Goal: Information Seeking & Learning: Find contact information

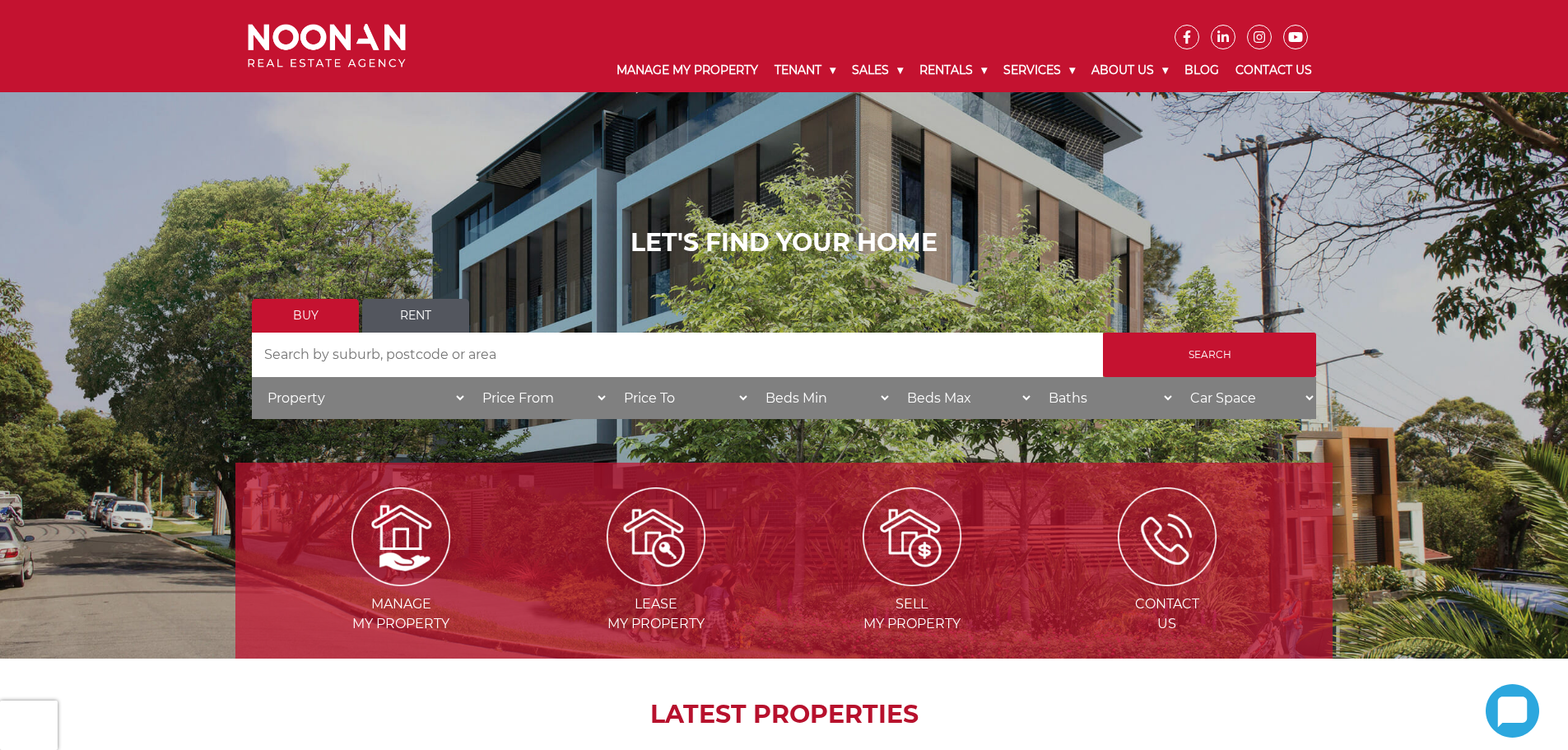
click at [1266, 67] on link "Contact Us" at bounding box center [1274, 71] width 93 height 43
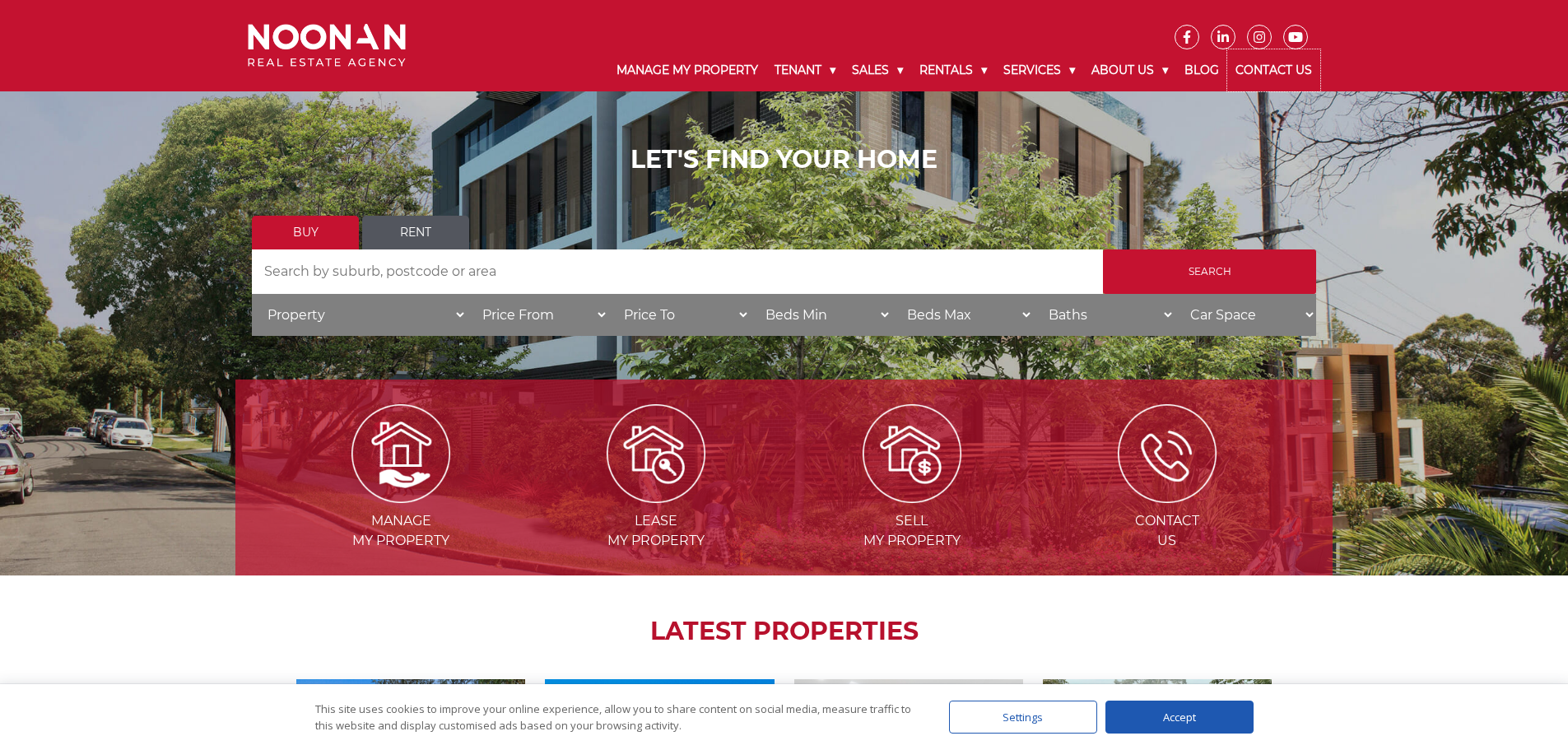
scroll to position [247, 0]
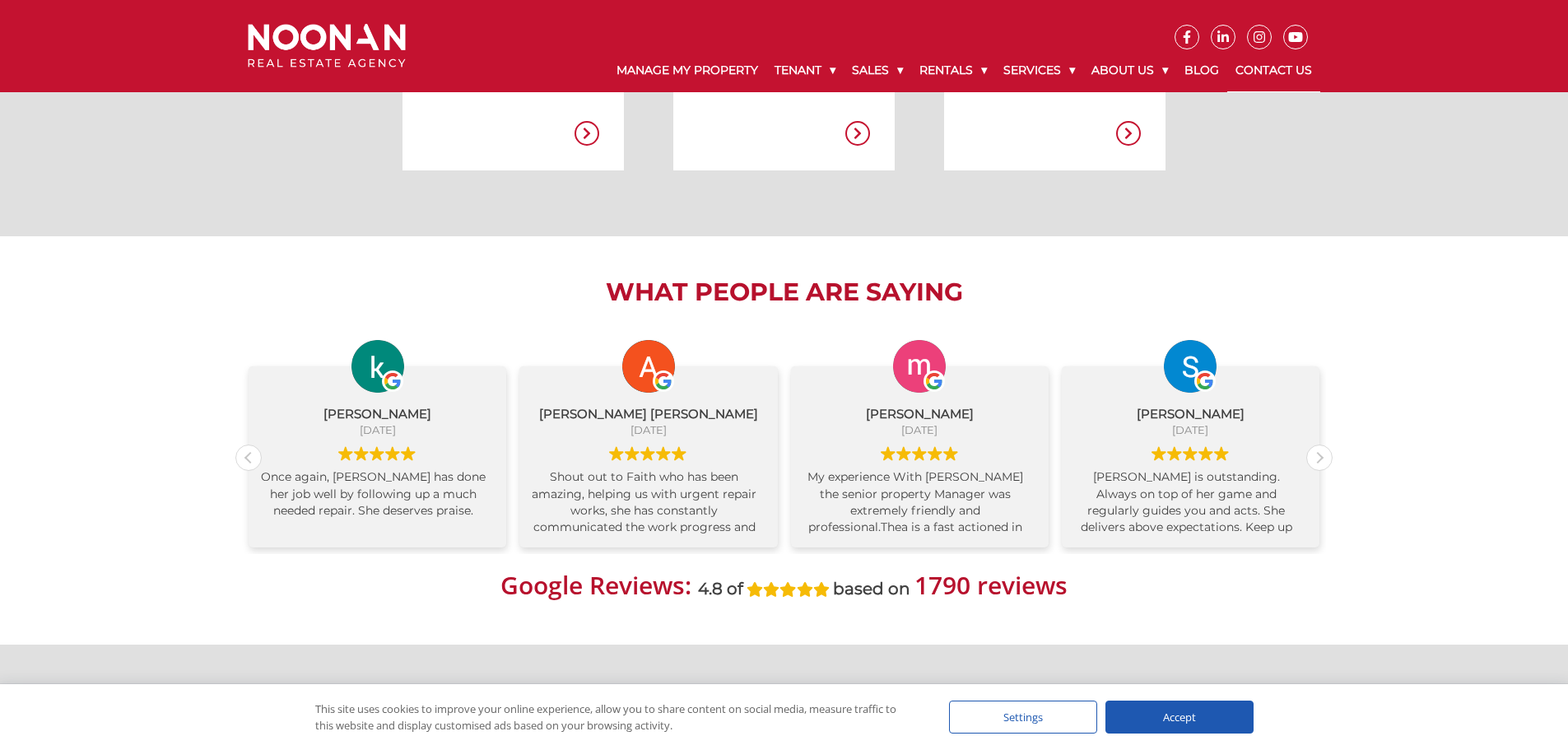
scroll to position [741, 0]
drag, startPoint x: 1206, startPoint y: 715, endPoint x: 1208, endPoint y: 704, distance: 11.2
click at [1206, 715] on div "Accept" at bounding box center [1179, 717] width 149 height 32
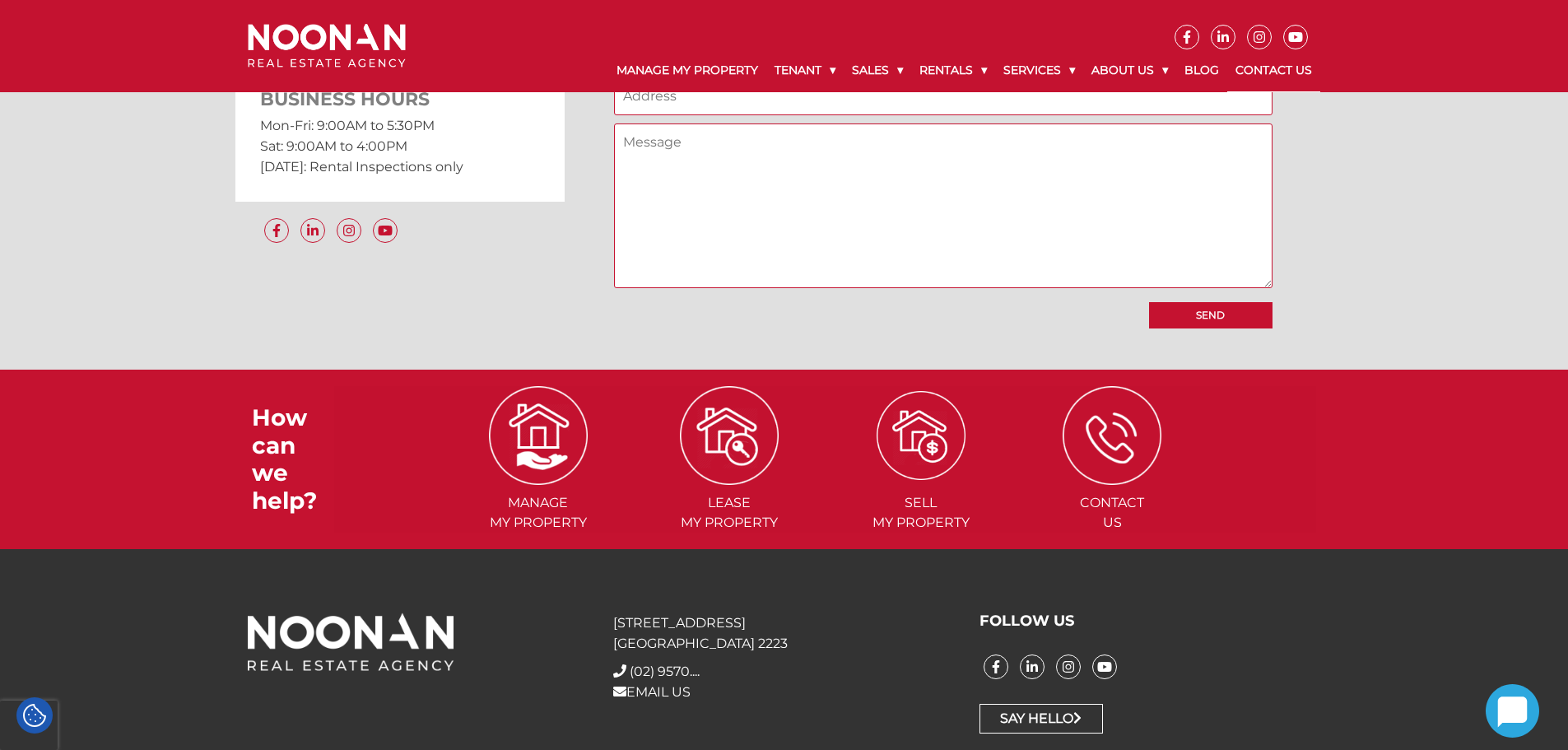
scroll to position [1452, 0]
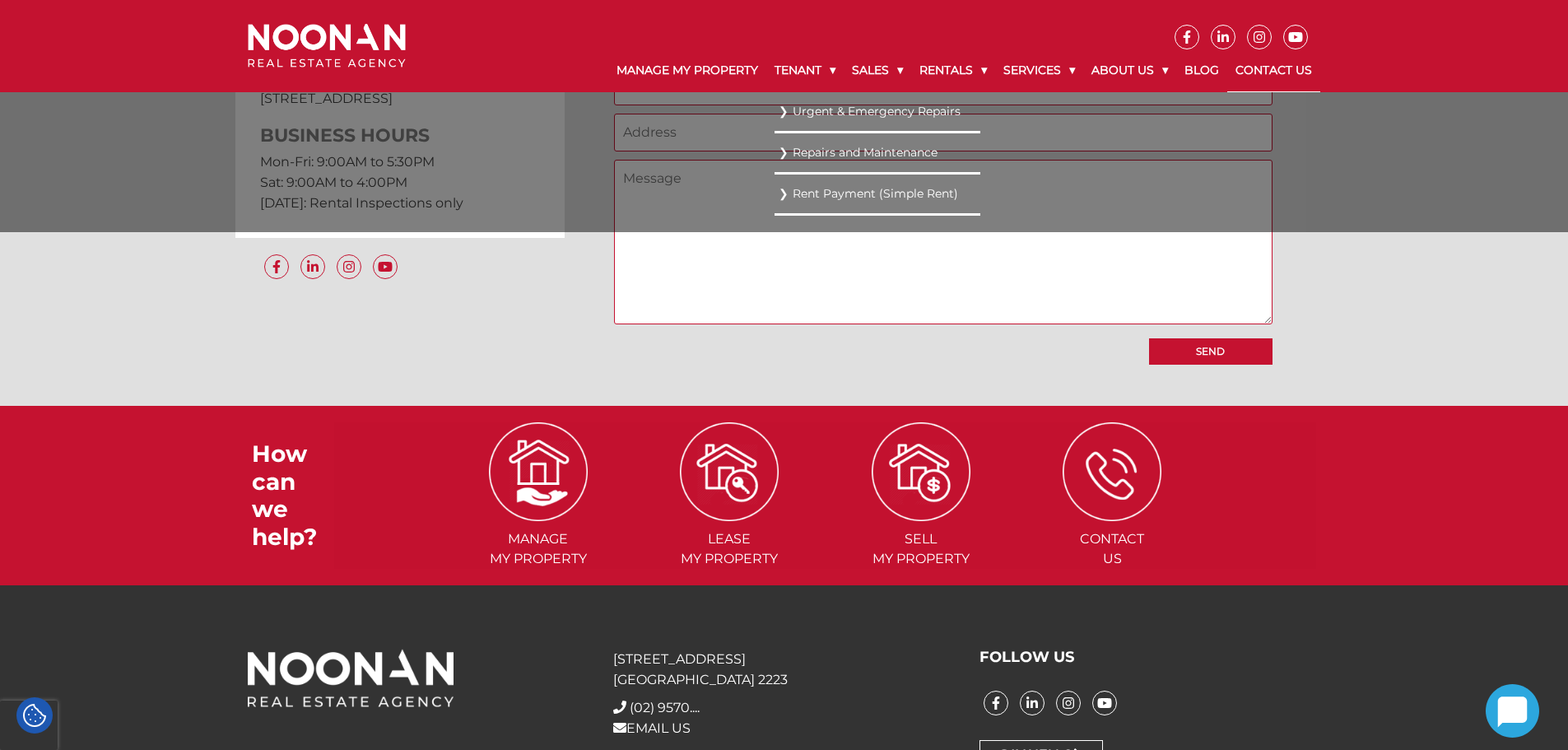
click at [810, 152] on link "Repairs and Maintenance" at bounding box center [877, 153] width 198 height 23
click at [883, 108] on link "Urgent & Emergency Repairs" at bounding box center [877, 111] width 198 height 23
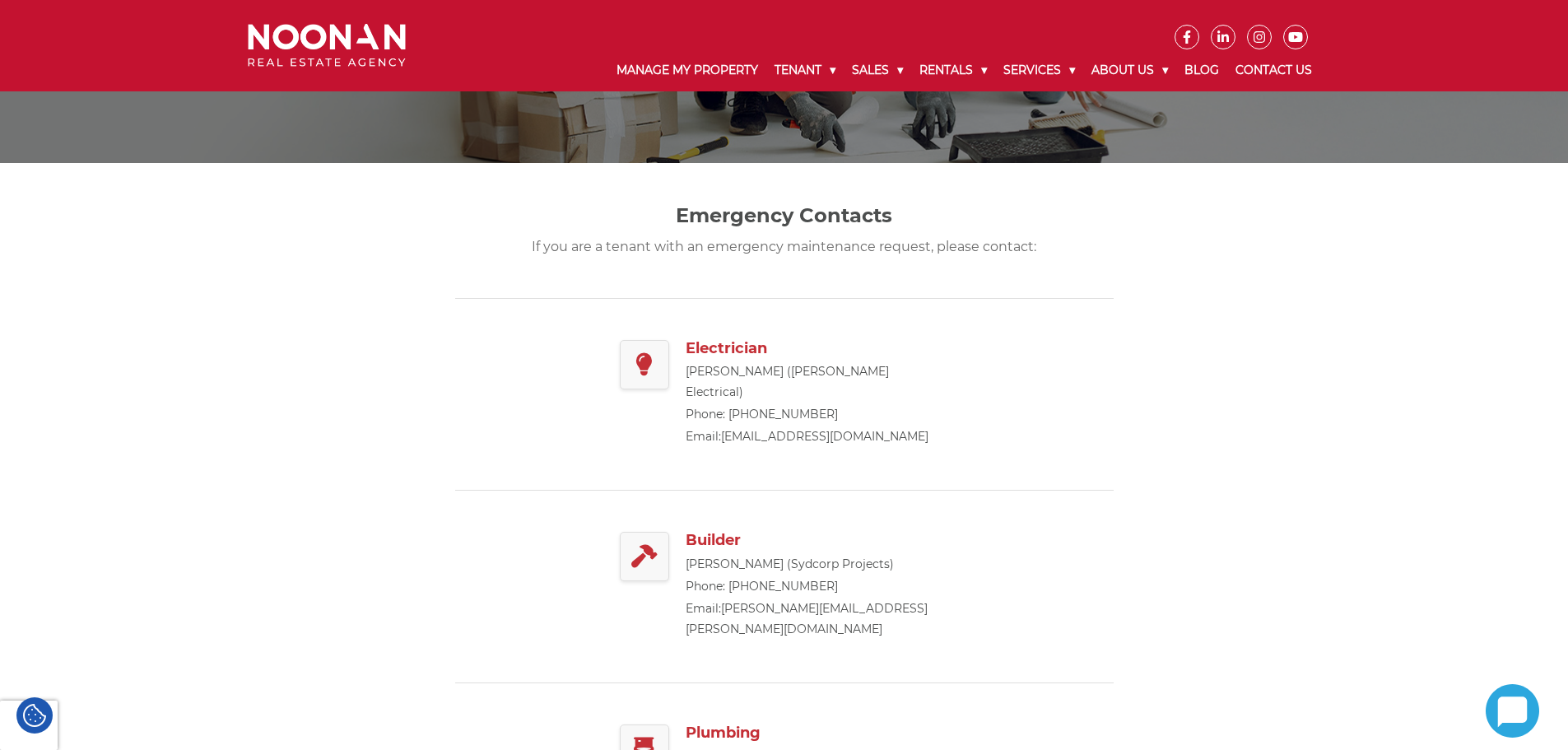
scroll to position [164, 0]
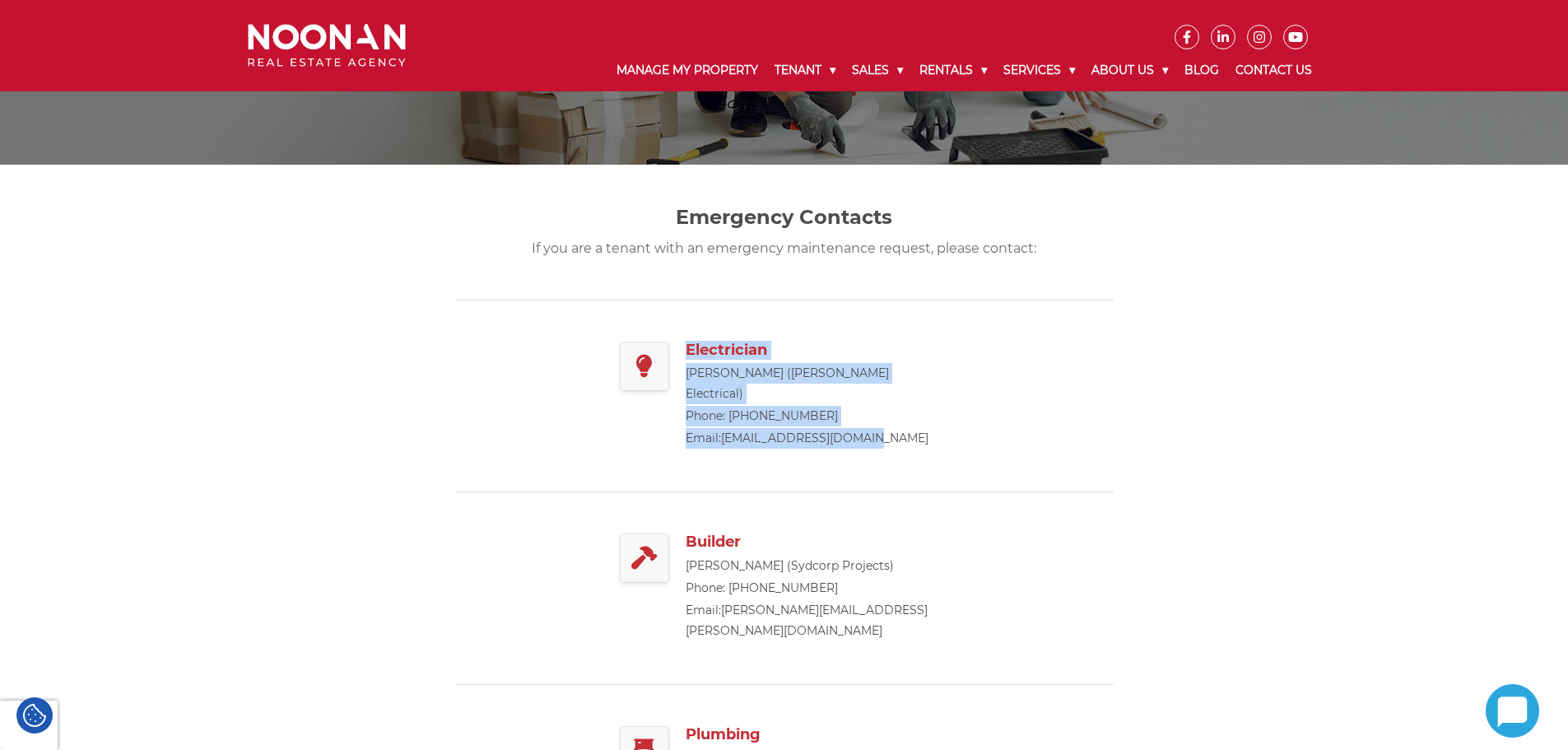
copy div "Electrician [PERSON_NAME] ([PERSON_NAME] Electrical) Phone: [PHONE_NUMBER] Emai…"
drag, startPoint x: 883, startPoint y: 416, endPoint x: 1360, endPoint y: 398, distance: 477.3
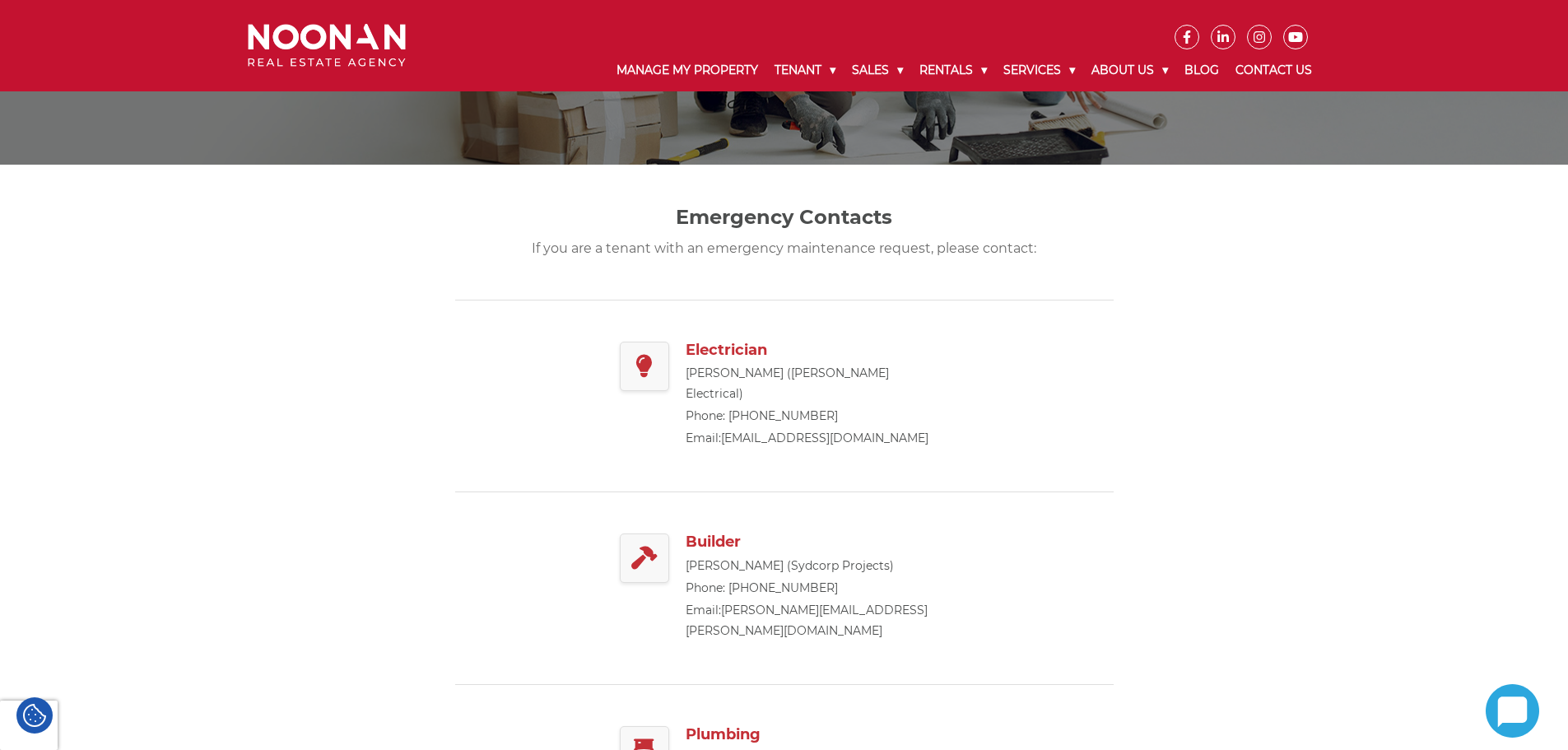
drag, startPoint x: 946, startPoint y: 487, endPoint x: 935, endPoint y: 474, distance: 17.0
click at [946, 492] on div "Builder Bas Kassem (Sydcorp Projects) Phone: 0417 370 057 Email: basim.kassem@s…" at bounding box center [784, 588] width 330 height 192
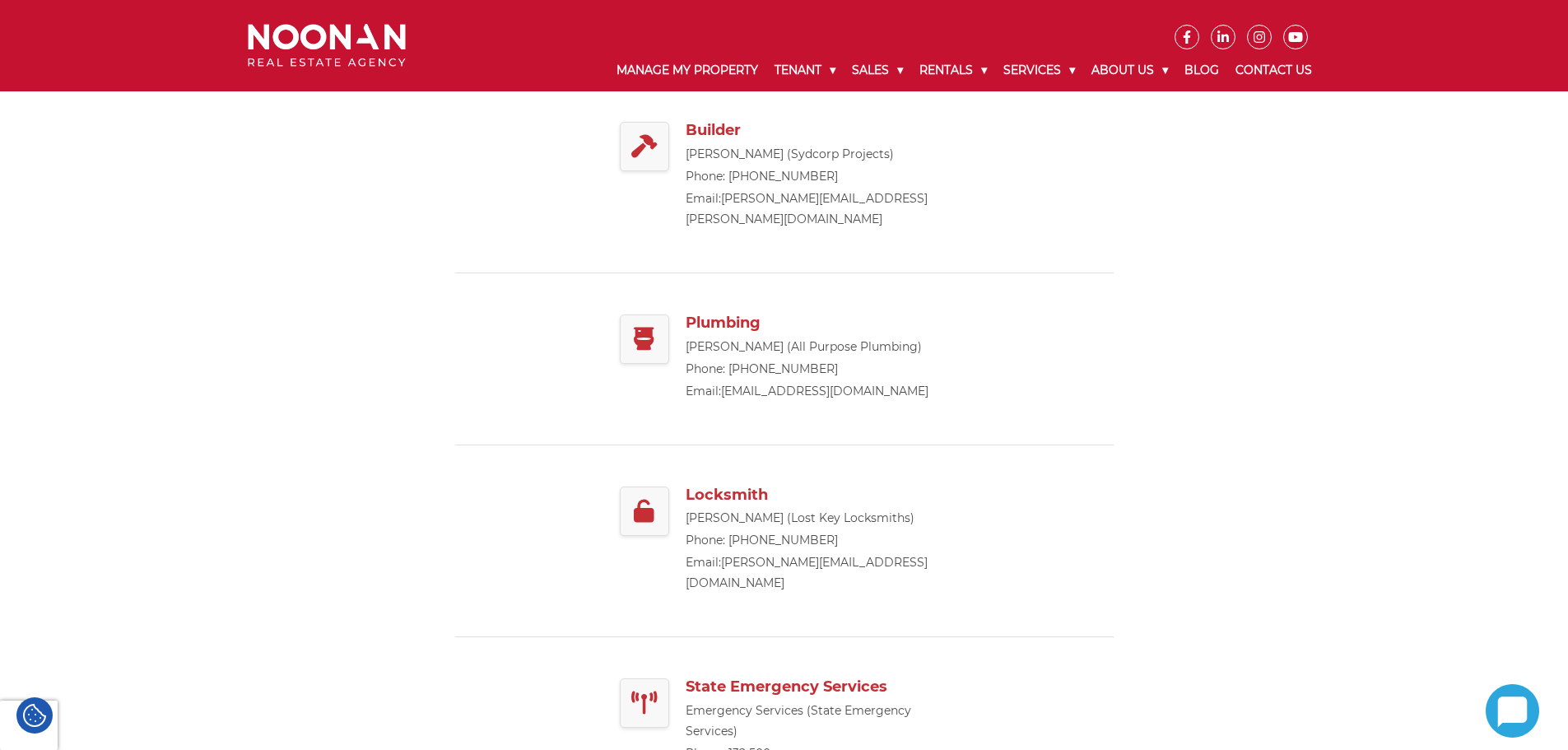
scroll to position [494, 0]
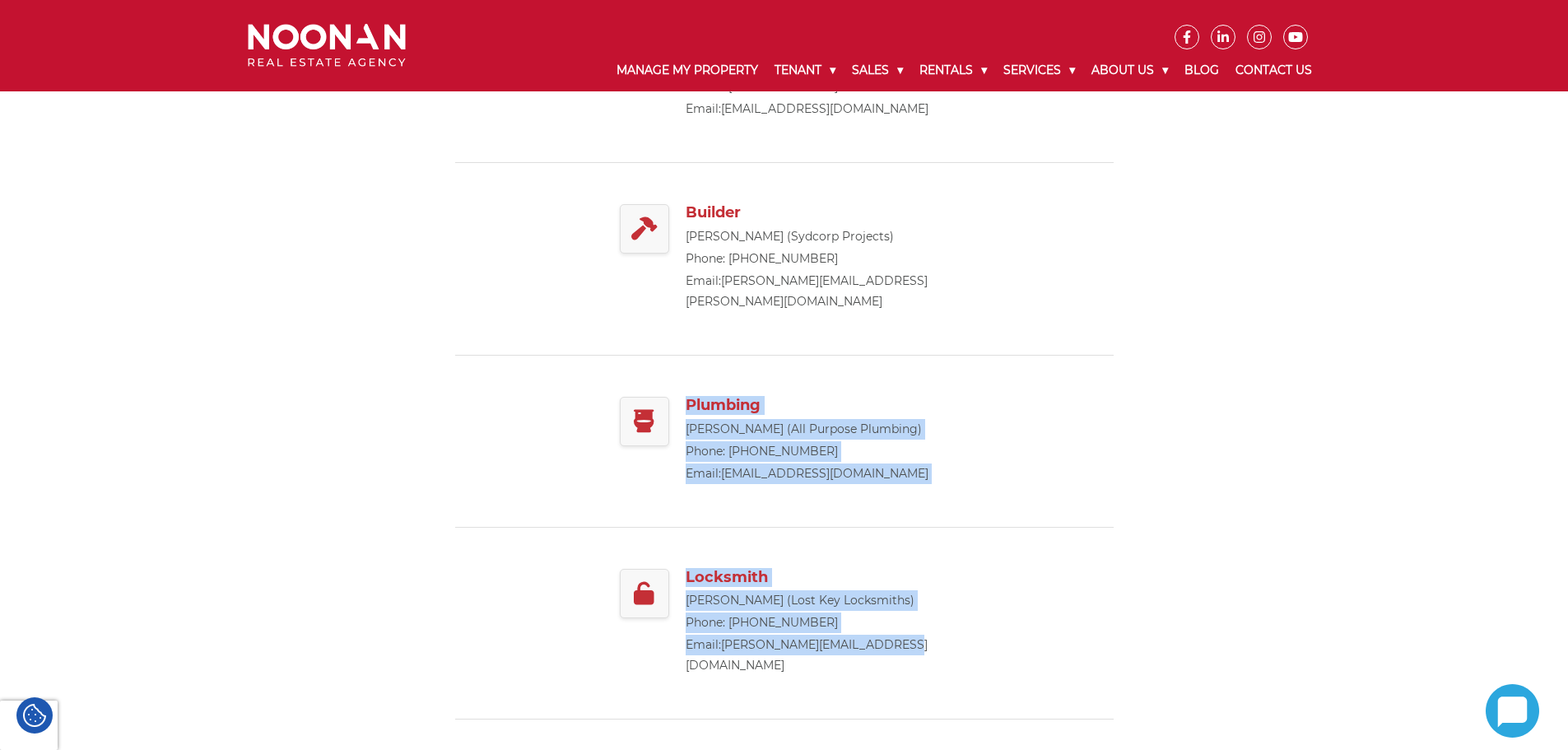
drag, startPoint x: 932, startPoint y: 597, endPoint x: 674, endPoint y: 345, distance: 360.6
click at [674, 345] on div "Electrician Angelo Angelakis (Angelo Electrical) Phone: 0434 080 223 Email: ang…" at bounding box center [785, 514] width 659 height 1087
copy div "Plumbing Kal Annous (All Purpose Plumbing) Phone: 0419 444 490 Email: office@al…"
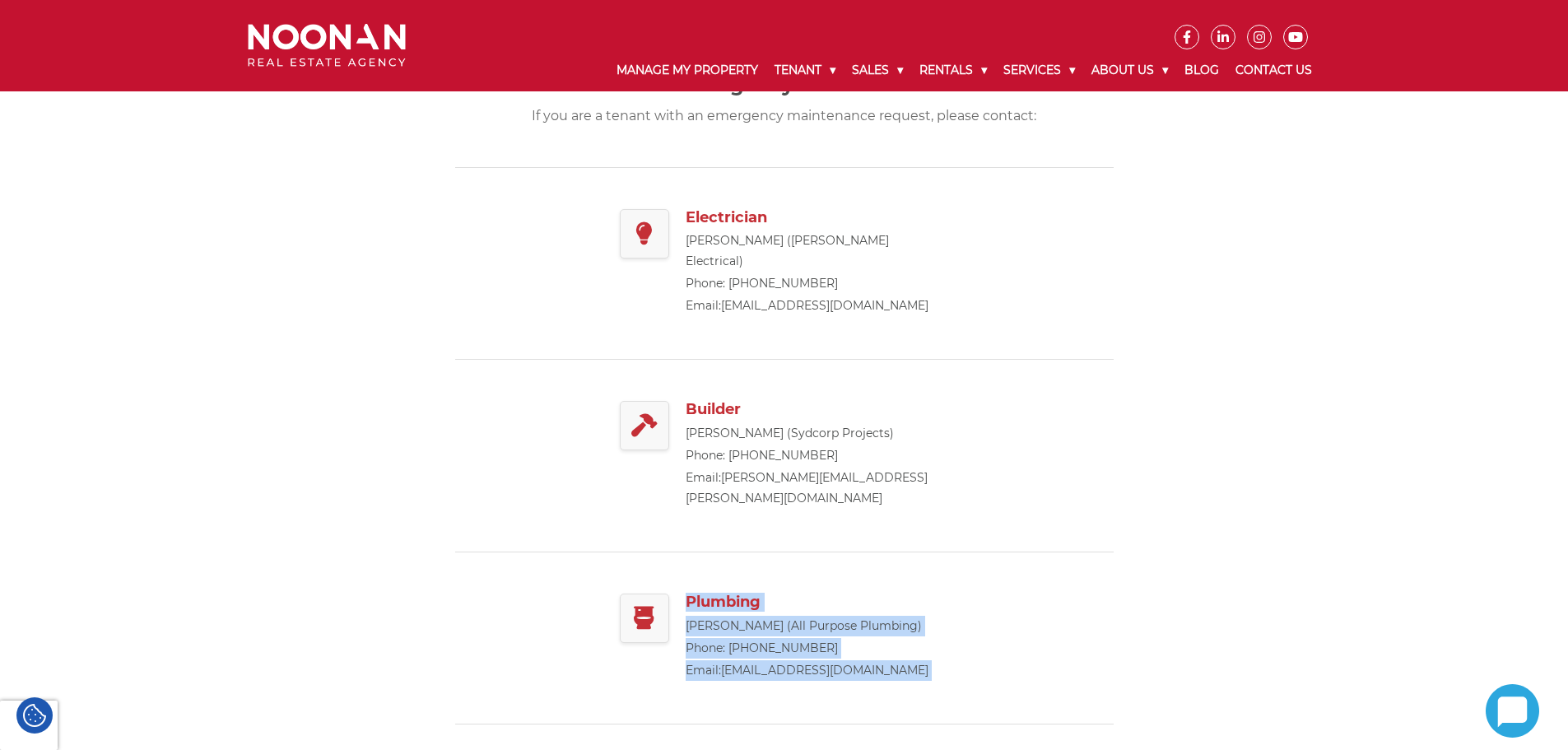
scroll to position [330, 0]
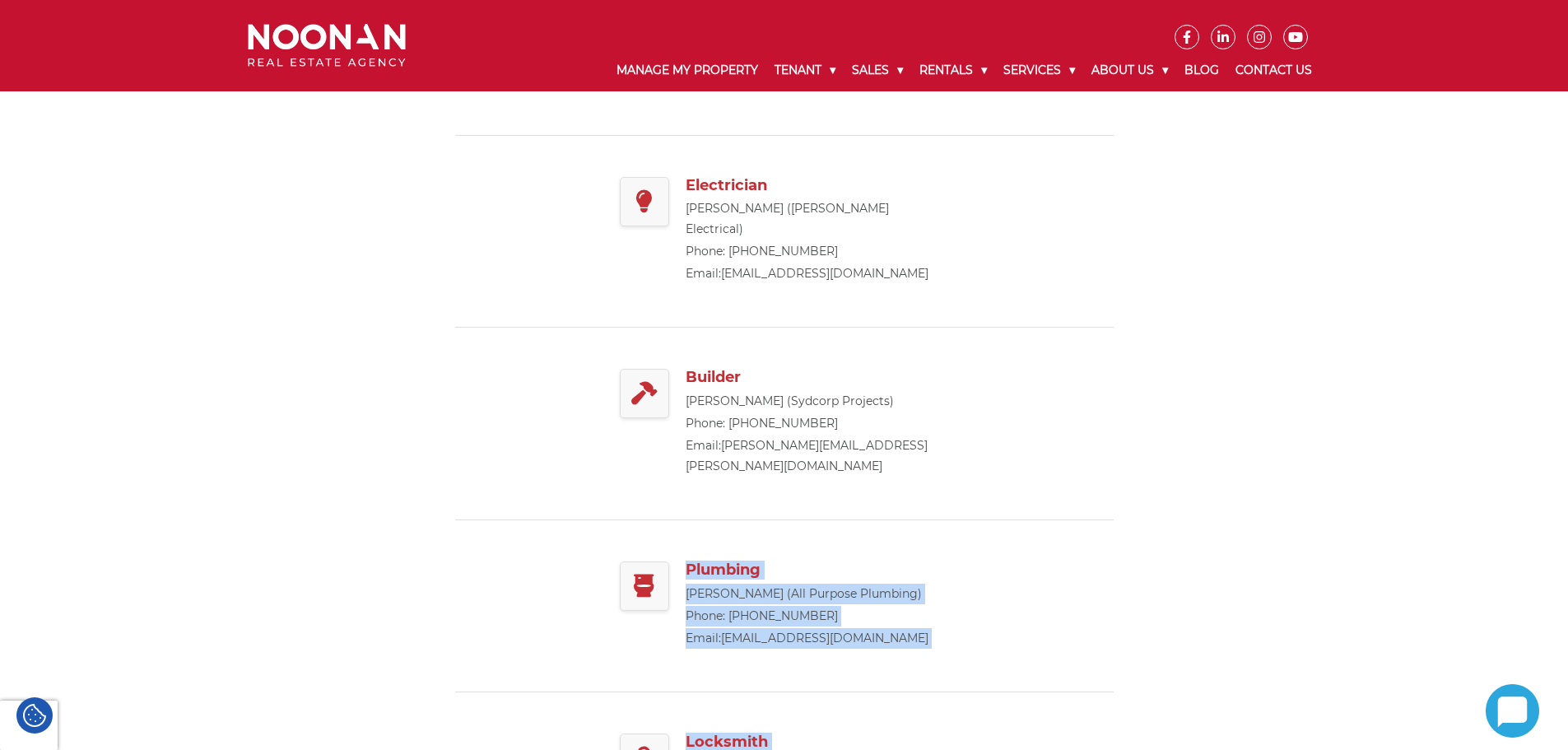
click at [1061, 582] on div "Plumbing Kal Annous (All Purpose Plumbing) Phone: 0419 444 490 Email: office@al…" at bounding box center [785, 605] width 659 height 172
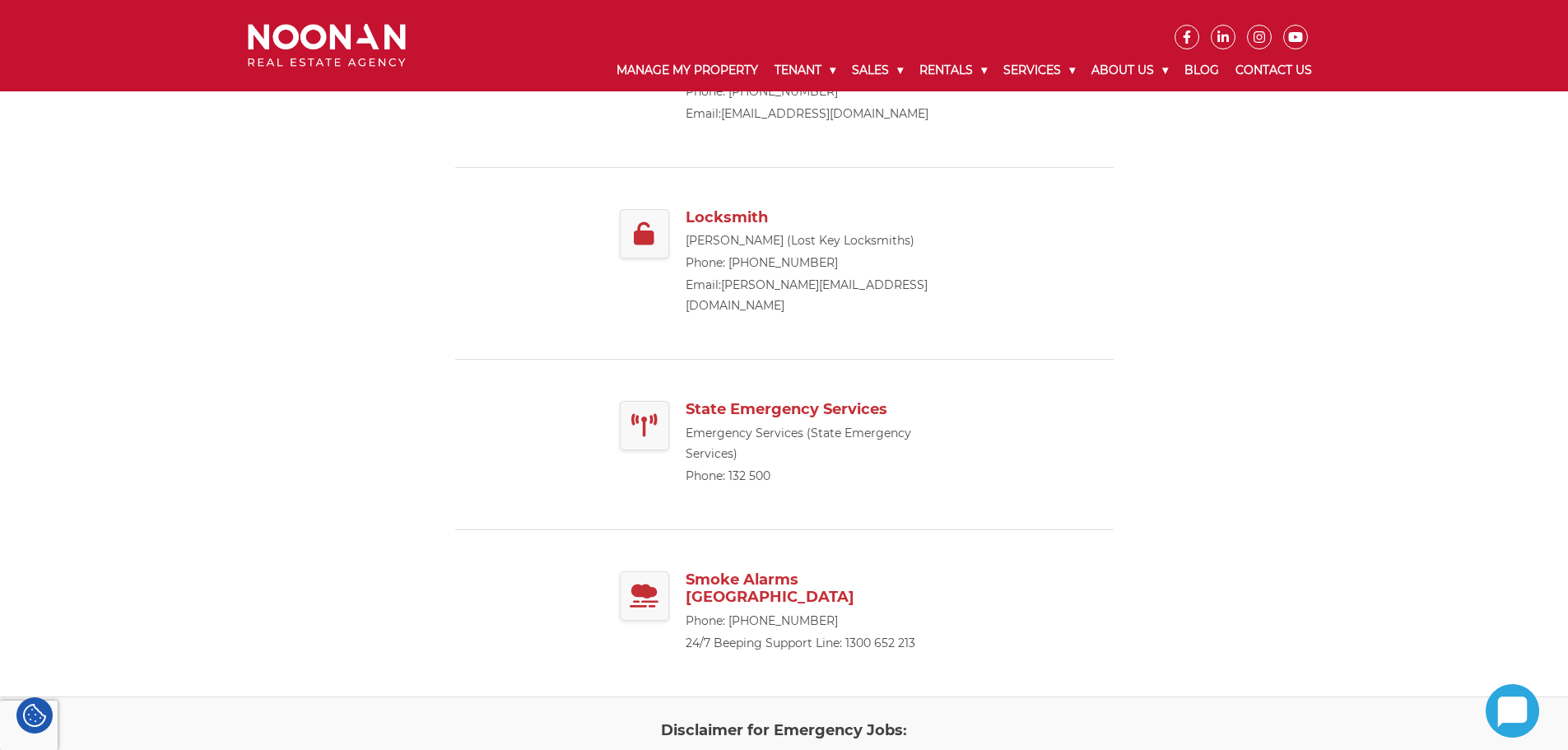
scroll to position [824, 0]
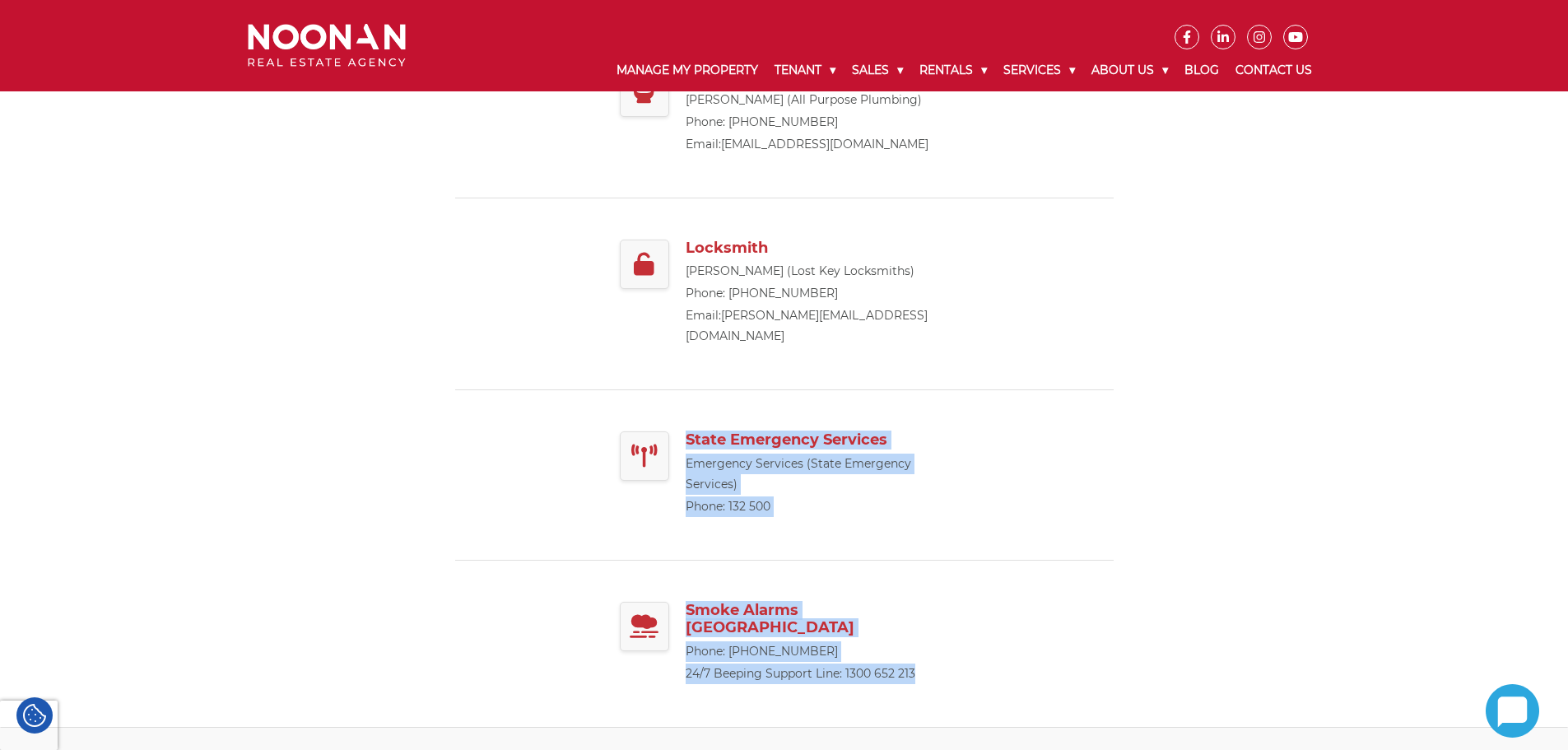
drag, startPoint x: 1008, startPoint y: 607, endPoint x: 673, endPoint y: 357, distance: 418.0
click at [673, 358] on div "Electrician Angelo Angelakis (Angelo Electrical) Phone: 0434 080 223 Email: ang…" at bounding box center [785, 184] width 659 height 1087
copy div "State Emergency Services Emergency Services (State Emergency Services) Phone: 1…"
